Goal: Task Accomplishment & Management: Use online tool/utility

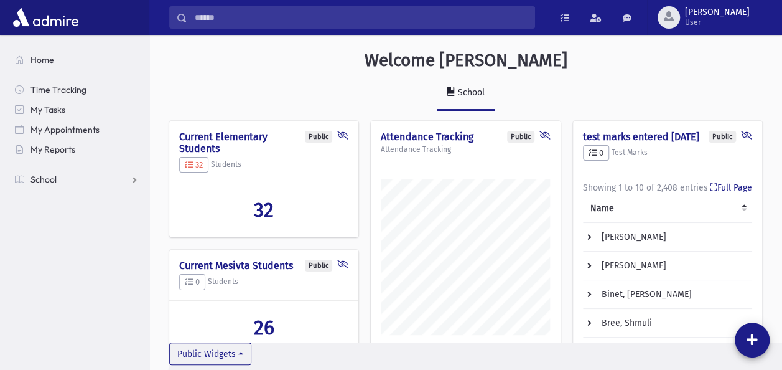
scroll to position [594, 632]
click at [49, 178] on span "School" at bounding box center [43, 179] width 26 height 11
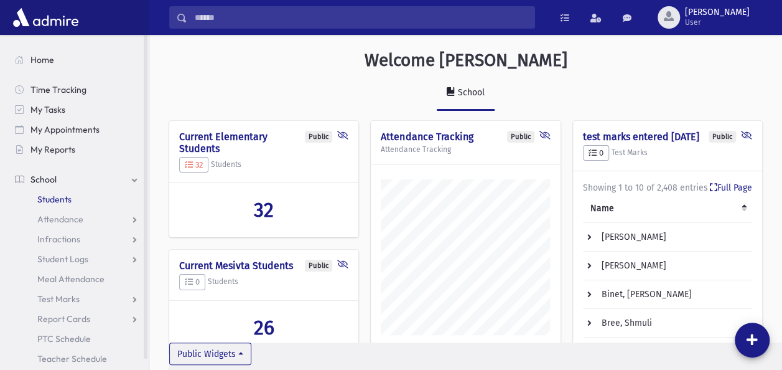
click at [54, 193] on link "Students" at bounding box center [77, 199] width 144 height 20
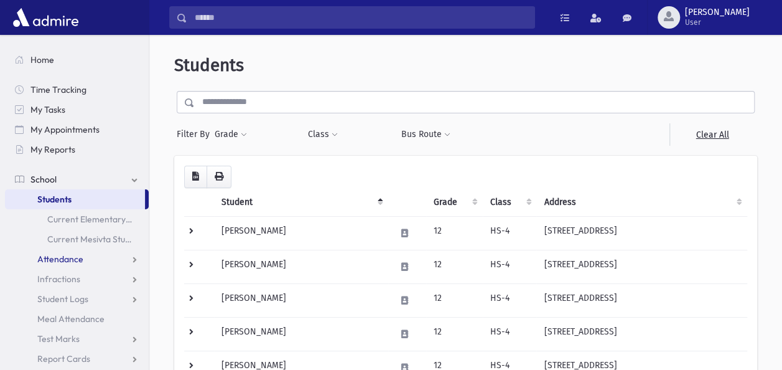
click at [51, 254] on span "Attendance" at bounding box center [60, 258] width 46 height 11
click at [57, 275] on span "Entry" at bounding box center [57, 278] width 21 height 11
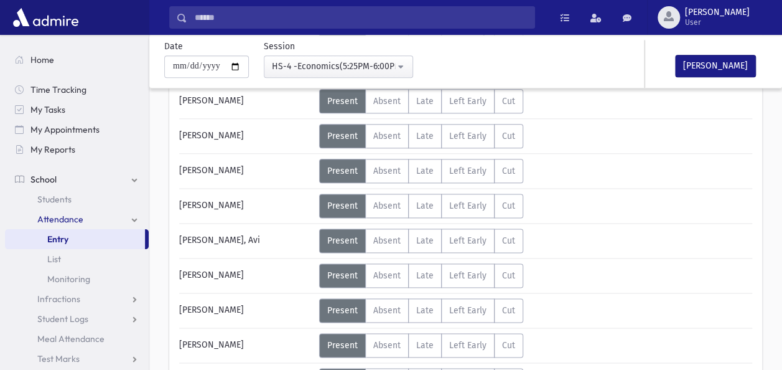
scroll to position [697, 0]
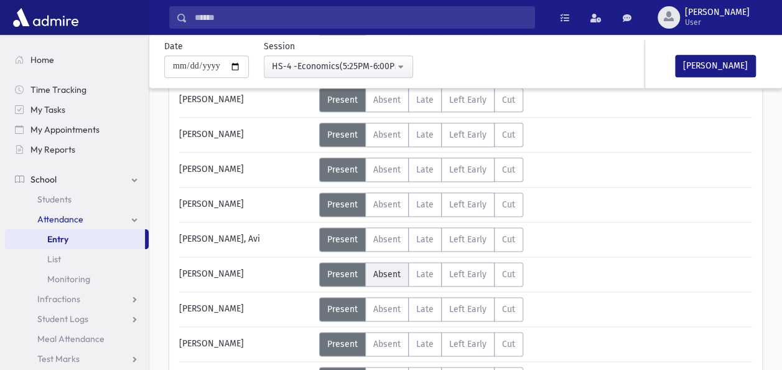
click at [378, 269] on span "Absent" at bounding box center [386, 274] width 27 height 11
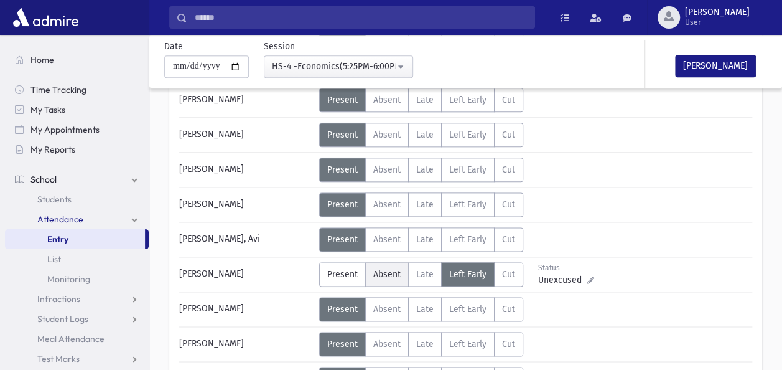
click at [393, 273] on span "Absent" at bounding box center [386, 274] width 27 height 11
click at [294, 266] on div "[PERSON_NAME]" at bounding box center [246, 274] width 146 height 24
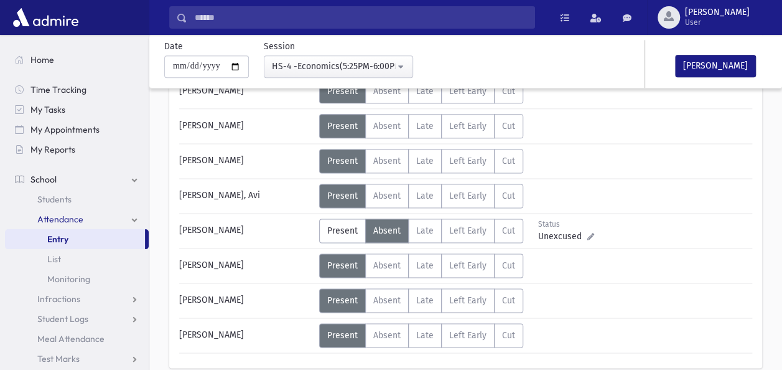
scroll to position [747, 0]
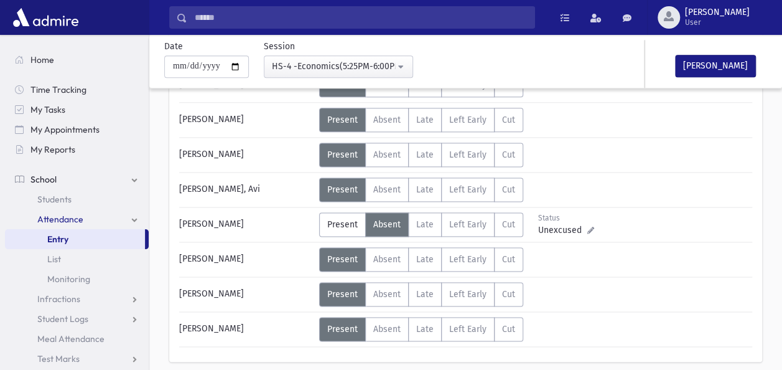
click at [295, 282] on div "[PERSON_NAME]" at bounding box center [246, 294] width 146 height 24
click at [710, 60] on button "[PERSON_NAME]" at bounding box center [715, 66] width 81 height 22
